Goal: Navigation & Orientation: Understand site structure

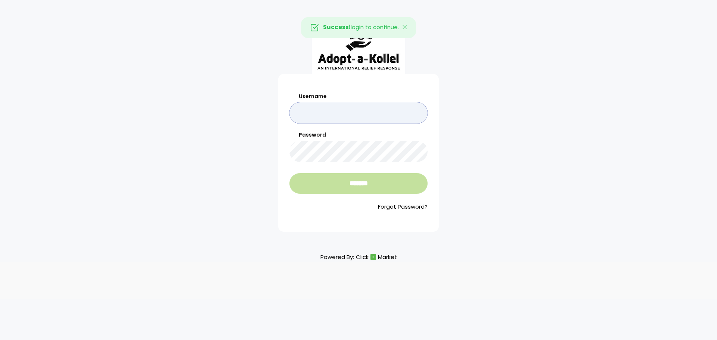
type input "**********"
click at [324, 188] on input "*******" at bounding box center [358, 183] width 138 height 21
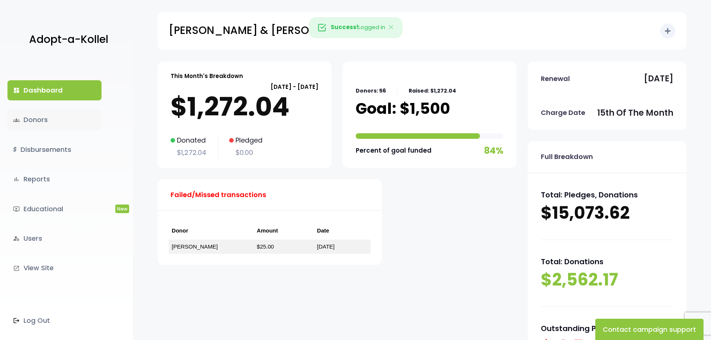
click at [31, 118] on link "groups Donors" at bounding box center [54, 120] width 94 height 20
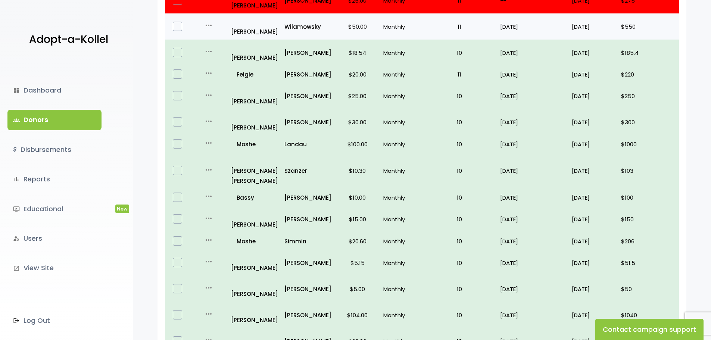
scroll to position [16, 0]
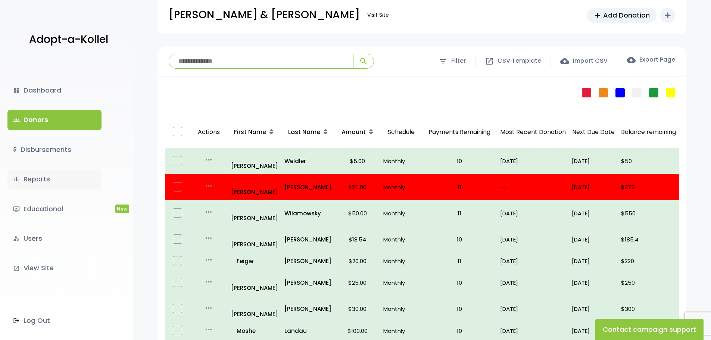
click at [36, 180] on link "bar_chart Reports" at bounding box center [54, 179] width 94 height 20
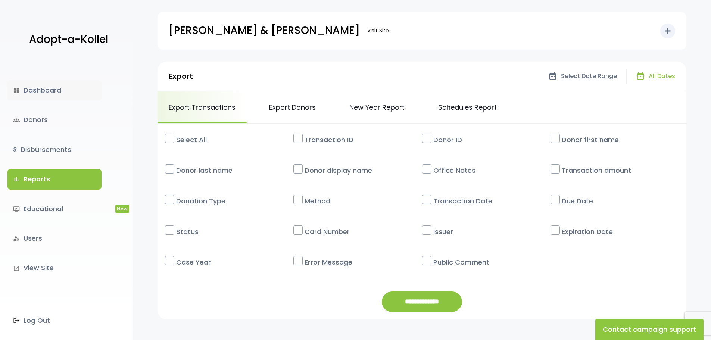
click at [34, 91] on link "dashboard Dashboard" at bounding box center [54, 90] width 94 height 20
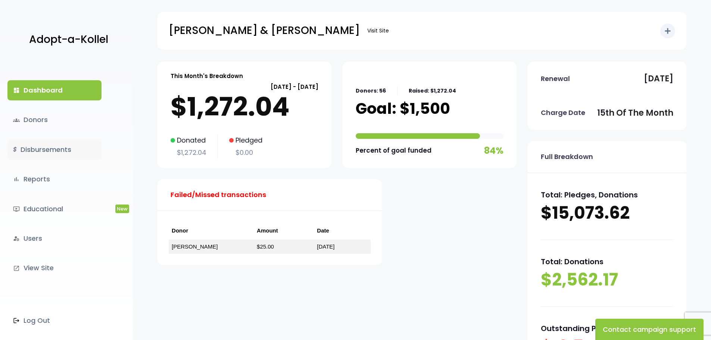
click at [36, 151] on link "$ Disbursements" at bounding box center [54, 150] width 94 height 20
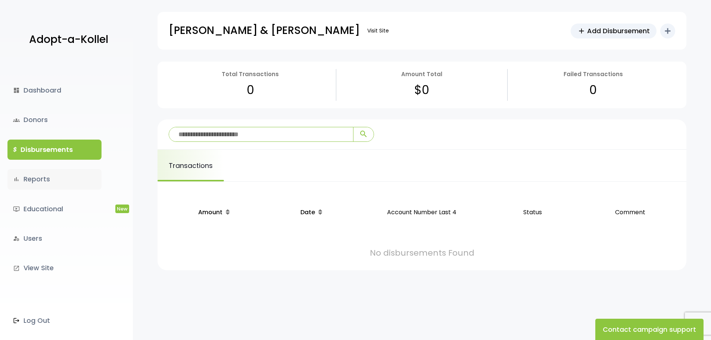
click at [39, 177] on link "bar_chart Reports" at bounding box center [54, 179] width 94 height 20
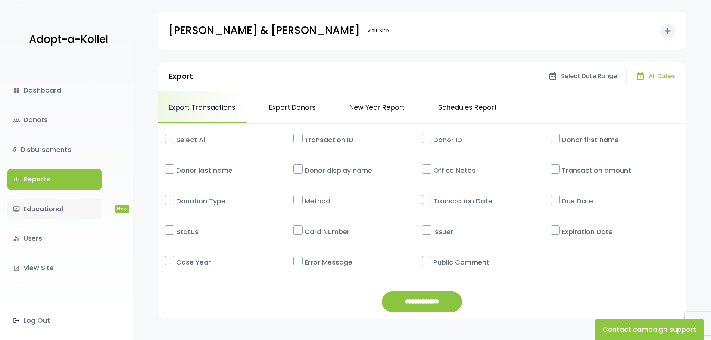
click at [43, 210] on link "ondemand_video Educational New" at bounding box center [54, 209] width 94 height 20
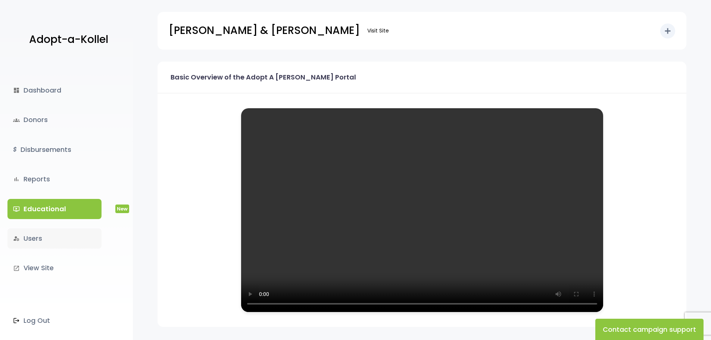
click at [41, 241] on link "manage_accounts Users" at bounding box center [54, 238] width 94 height 20
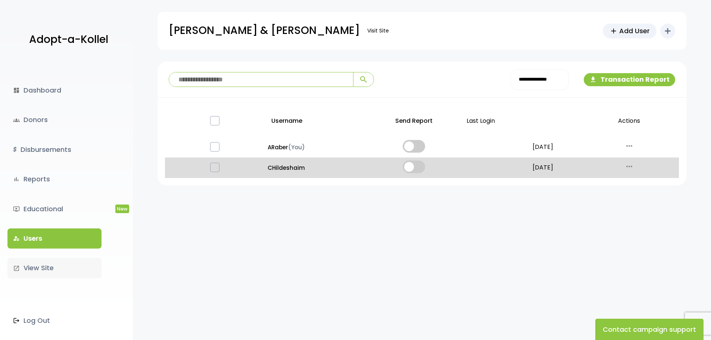
click at [43, 266] on link "launch View Site" at bounding box center [54, 268] width 94 height 20
